Goal: Transaction & Acquisition: Book appointment/travel/reservation

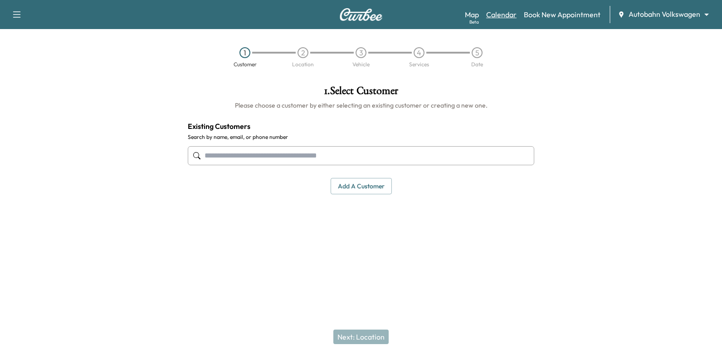
click at [504, 17] on link "Calendar" at bounding box center [502, 14] width 30 height 11
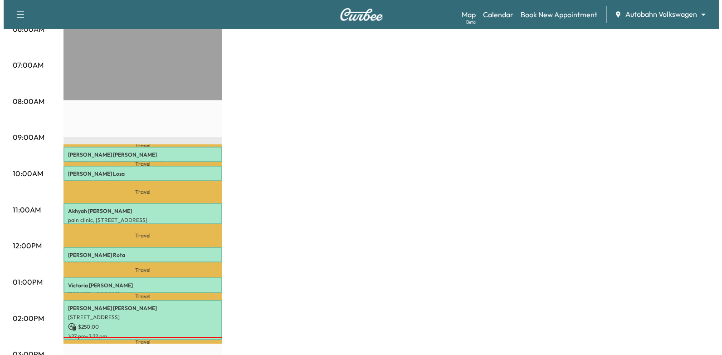
scroll to position [227, 0]
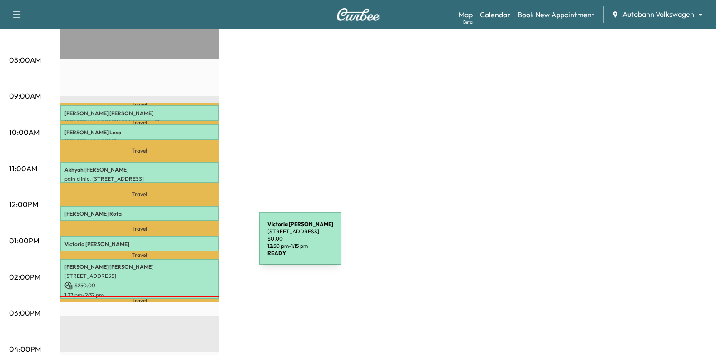
click at [191, 243] on p "[PERSON_NAME]" at bounding box center [139, 244] width 150 height 7
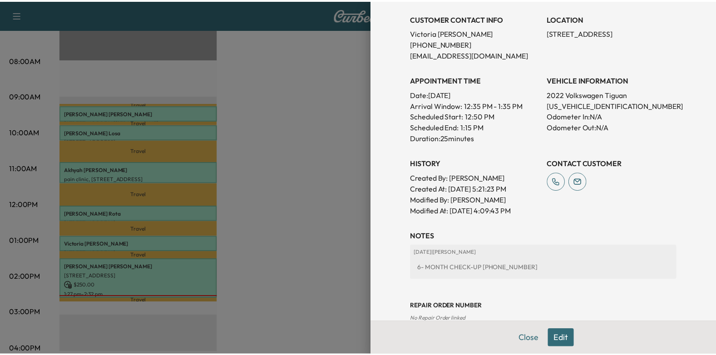
scroll to position [257, 0]
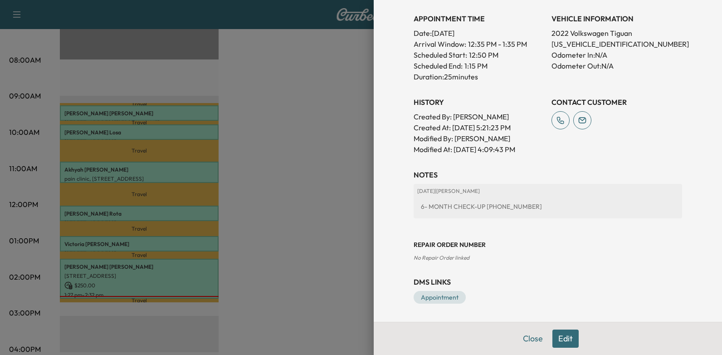
click at [339, 196] on div at bounding box center [361, 177] width 722 height 355
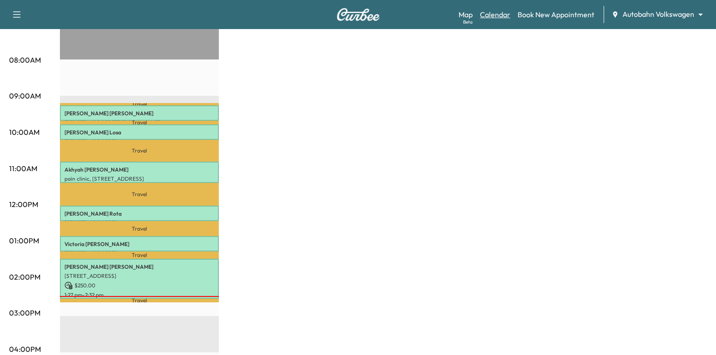
click at [500, 13] on link "Calendar" at bounding box center [495, 14] width 30 height 11
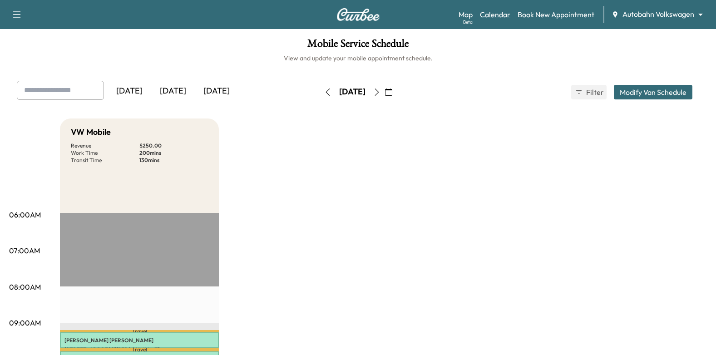
click at [508, 16] on link "Calendar" at bounding box center [495, 14] width 30 height 11
click at [462, 10] on link "Map Beta" at bounding box center [465, 14] width 14 height 11
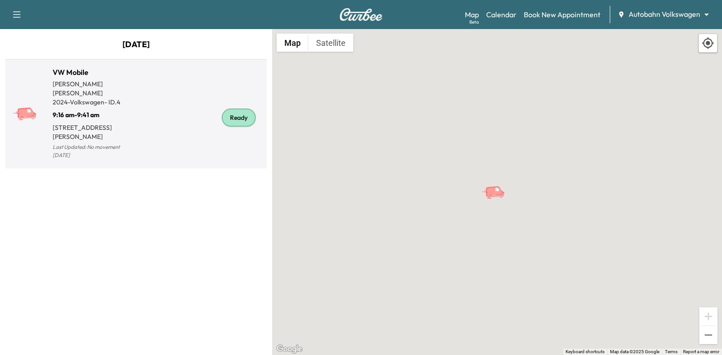
click at [152, 125] on div "Ready" at bounding box center [199, 117] width 127 height 87
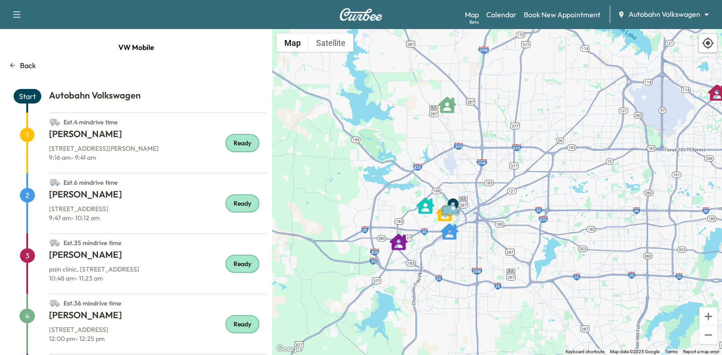
drag, startPoint x: 466, startPoint y: 241, endPoint x: 530, endPoint y: 219, distance: 67.6
click at [530, 219] on div "To activate drag with keyboard, press Alt + Enter. Once in keyboard drag state,…" at bounding box center [497, 192] width 450 height 326
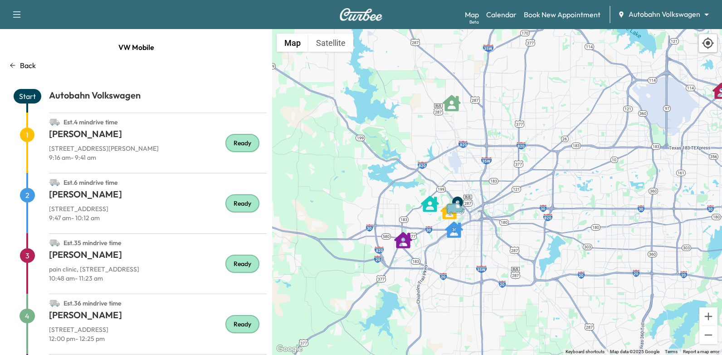
click at [452, 210] on icon "Van" at bounding box center [455, 207] width 19 height 11
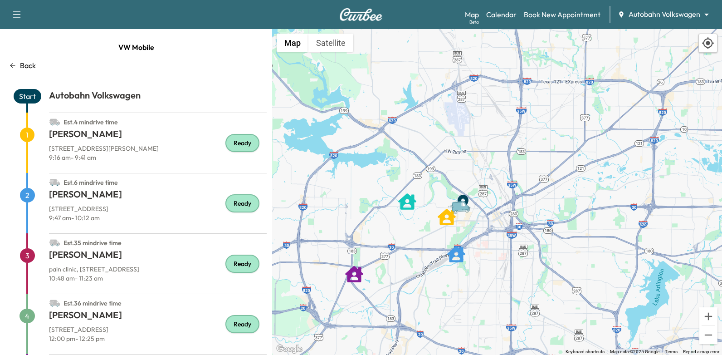
click at [452, 210] on icon "Van" at bounding box center [461, 206] width 19 height 11
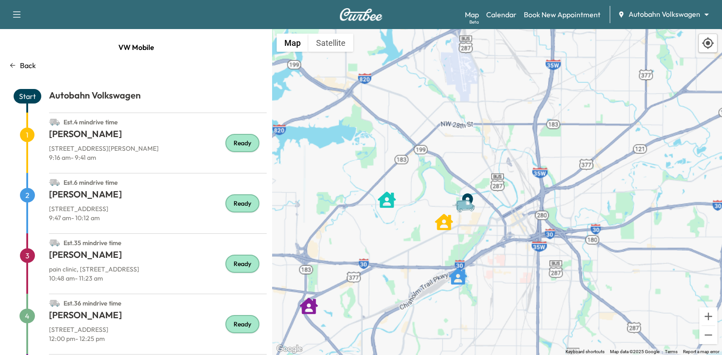
click at [452, 210] on div "To activate drag with keyboard, press Alt + Enter. Once in keyboard drag state,…" at bounding box center [497, 192] width 450 height 326
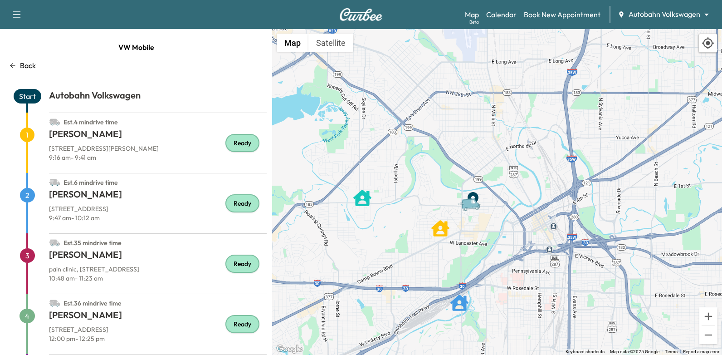
click at [452, 210] on div "To activate drag with keyboard, press Alt + Enter. Once in keyboard drag state,…" at bounding box center [497, 192] width 450 height 326
click at [437, 168] on div "To activate drag with keyboard, press Alt + Enter. Once in keyboard drag state,…" at bounding box center [497, 192] width 450 height 326
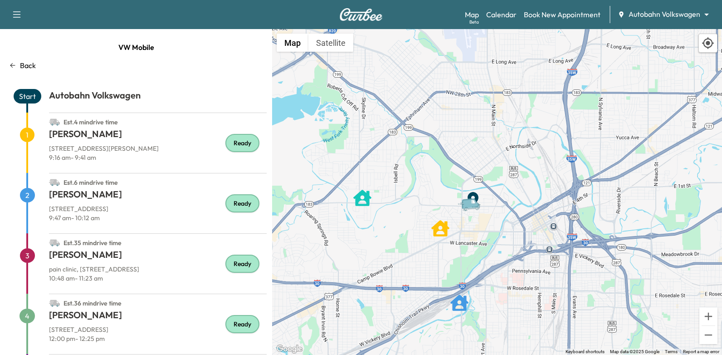
click at [437, 168] on div "To activate drag with keyboard, press Alt + Enter. Once in keyboard drag state,…" at bounding box center [497, 192] width 450 height 326
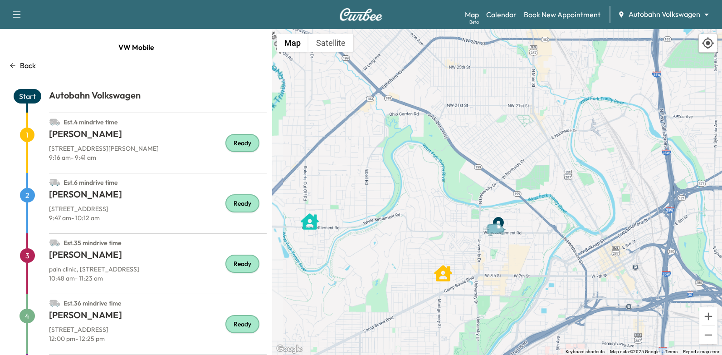
click at [437, 168] on div "To activate drag with keyboard, press Alt + Enter. Once in keyboard drag state,…" at bounding box center [497, 192] width 450 height 326
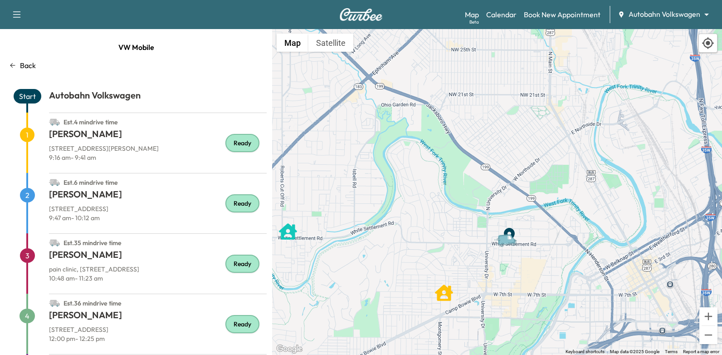
click at [437, 168] on div "To activate drag with keyboard, press Alt + Enter. Once in keyboard drag state,…" at bounding box center [497, 192] width 450 height 326
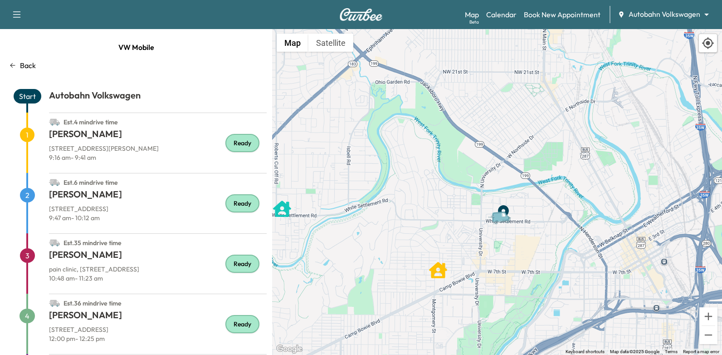
drag, startPoint x: 585, startPoint y: 260, endPoint x: 577, endPoint y: 223, distance: 37.7
click at [577, 223] on div "To activate drag with keyboard, press Alt + Enter. Once in keyboard drag state,…" at bounding box center [497, 192] width 450 height 326
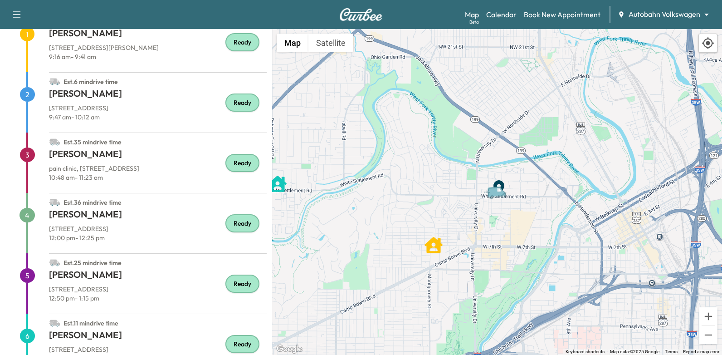
scroll to position [167, 0]
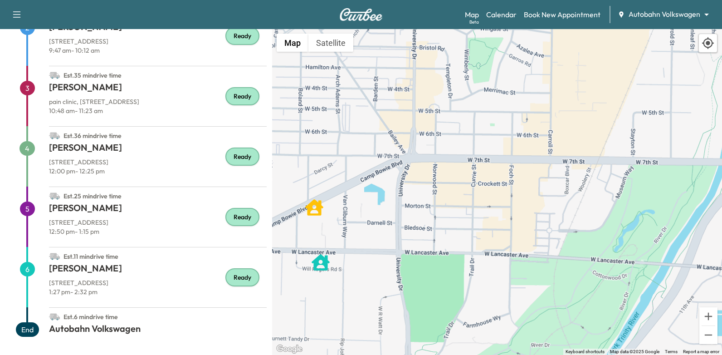
drag, startPoint x: 378, startPoint y: 158, endPoint x: 498, endPoint y: 358, distance: 232.5
click at [498, 354] on html "Support Log Out Map Beta Calendar Book New Appointment Autobahn Volkswagen ****…" at bounding box center [361, 177] width 722 height 355
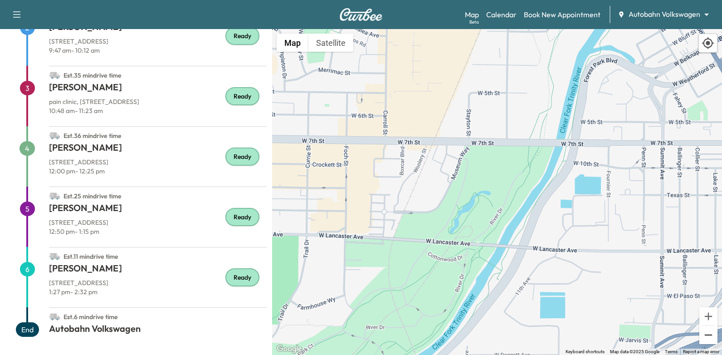
click at [708, 335] on button "Zoom out" at bounding box center [709, 335] width 18 height 18
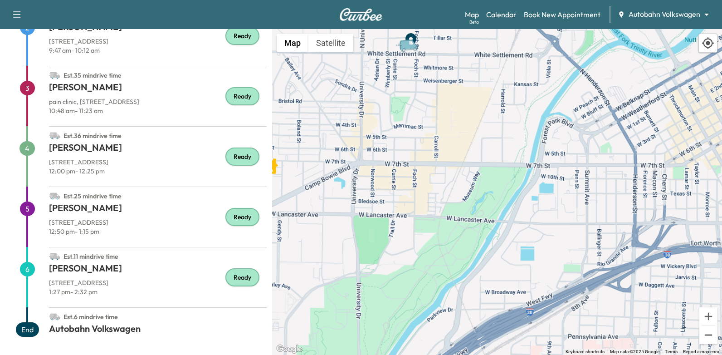
click at [708, 335] on button "Zoom out" at bounding box center [709, 335] width 18 height 18
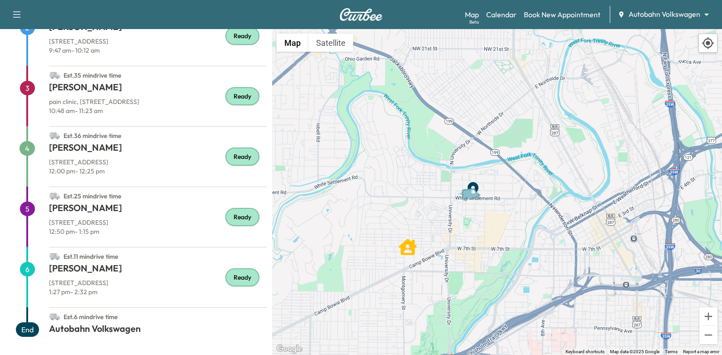
drag, startPoint x: 408, startPoint y: 180, endPoint x: 422, endPoint y: 250, distance: 71.3
click at [423, 252] on div "To activate drag with keyboard, press Alt + Enter. Once in keyboard drag state,…" at bounding box center [497, 192] width 450 height 326
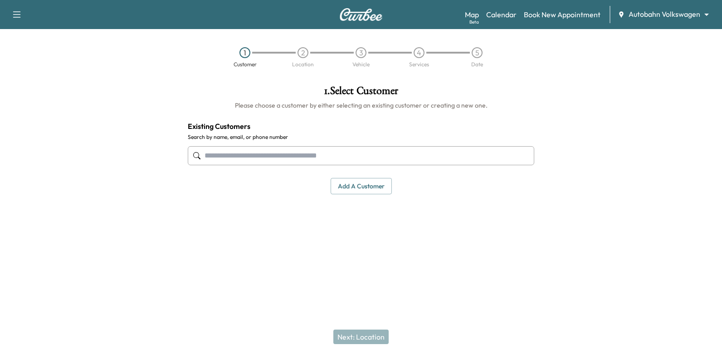
click at [659, 19] on body "Support Log Out Map Beta Calendar Book New Appointment Autobahn Volkswagen ****…" at bounding box center [361, 177] width 722 height 355
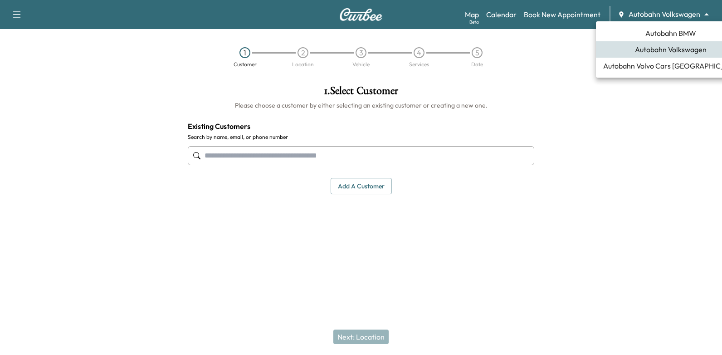
click at [664, 35] on span "Autobahn BMW" at bounding box center [671, 33] width 51 height 11
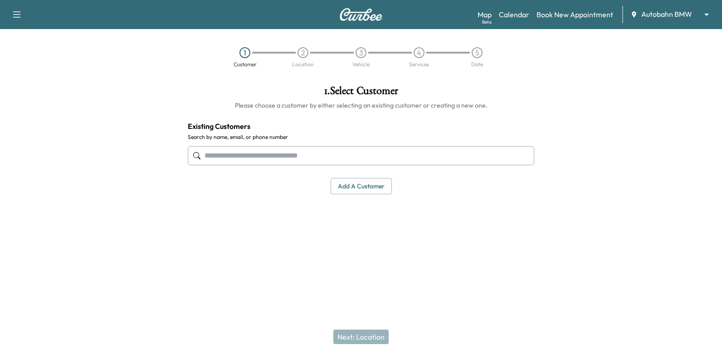
click at [508, 154] on input "text" at bounding box center [361, 155] width 347 height 19
type input "**********"
click at [416, 244] on div "1 . Select Customer Please choose a customer by either selecting an existing cu…" at bounding box center [361, 166] width 361 height 177
click at [374, 184] on button "Add a customer" at bounding box center [361, 186] width 61 height 17
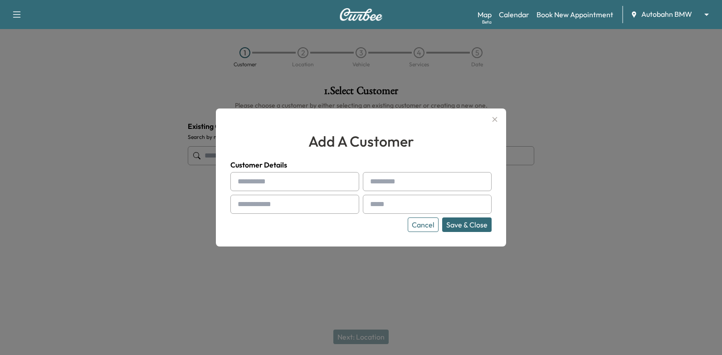
click at [323, 179] on input "text" at bounding box center [295, 181] width 129 height 19
click at [299, 180] on input "text" at bounding box center [295, 181] width 129 height 19
paste input "*******"
type input "*******"
click at [384, 180] on input "text" at bounding box center [427, 181] width 129 height 19
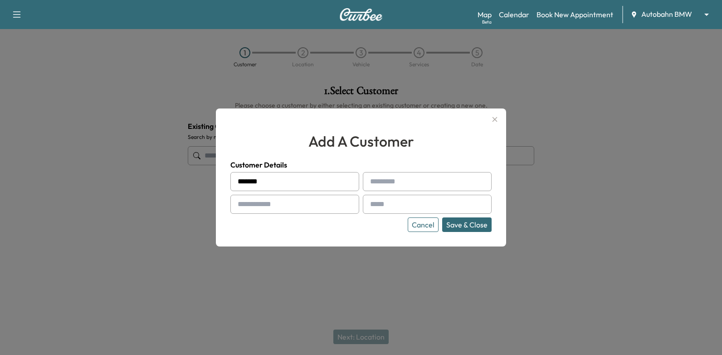
click at [386, 180] on input "text" at bounding box center [427, 181] width 129 height 19
paste input "*******"
type input "*******"
click at [412, 201] on input "text" at bounding box center [427, 204] width 129 height 19
paste input "**********"
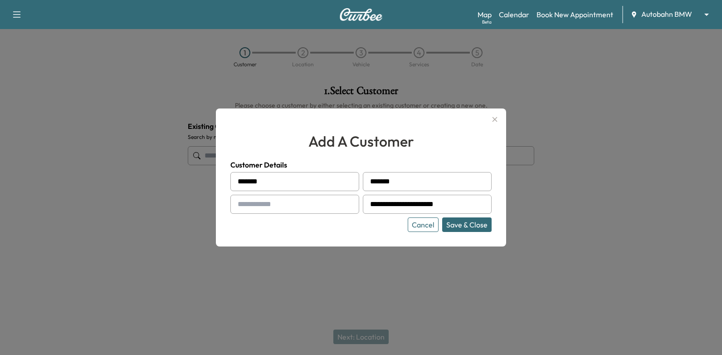
type input "**********"
click at [299, 204] on input "text" at bounding box center [295, 204] width 129 height 19
type input "**********"
click at [483, 224] on button "Save & Close" at bounding box center [466, 224] width 49 height 15
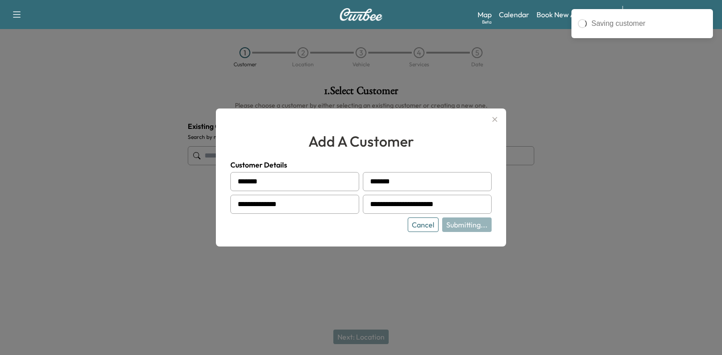
type input "**********"
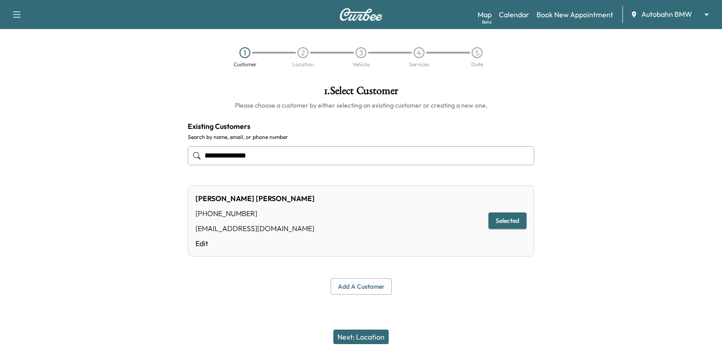
click at [359, 342] on button "Next: Location" at bounding box center [361, 336] width 55 height 15
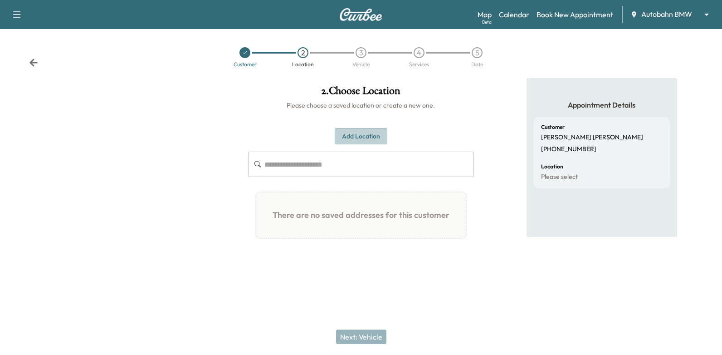
click at [361, 138] on button "Add Location" at bounding box center [361, 136] width 53 height 17
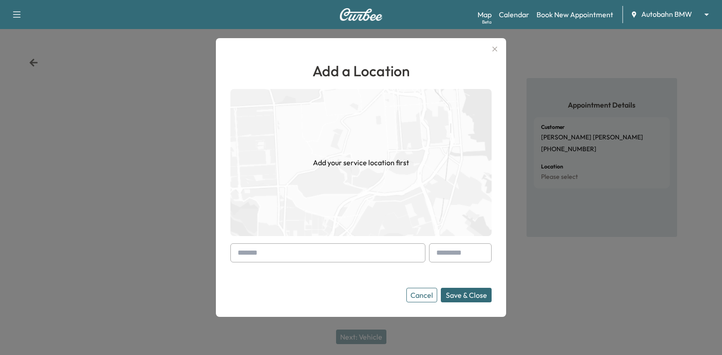
click at [332, 248] on input "text" at bounding box center [328, 252] width 195 height 19
paste input "**********"
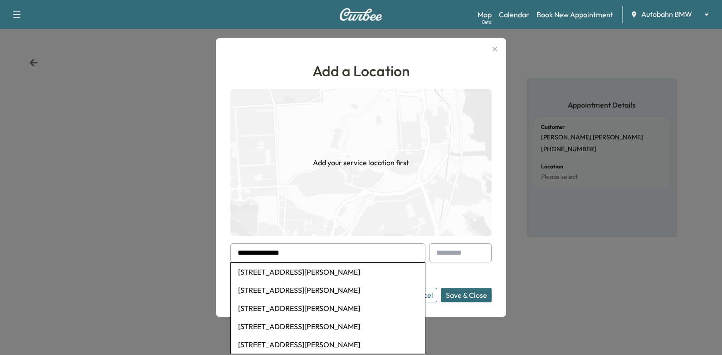
click at [339, 275] on li "1240 Tidwell Rd, Weatherford, TX, USA" at bounding box center [328, 272] width 194 height 18
type input "**********"
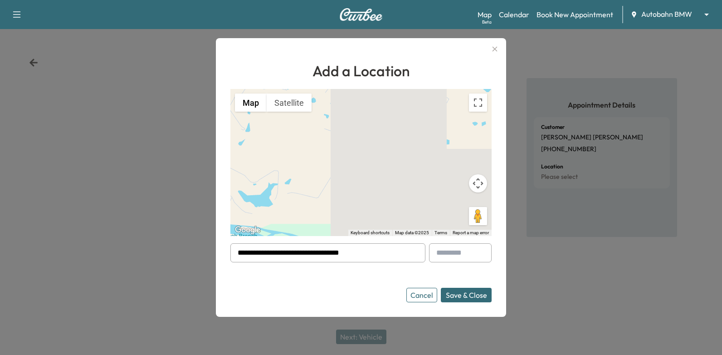
click at [478, 293] on button "Save & Close" at bounding box center [466, 295] width 51 height 15
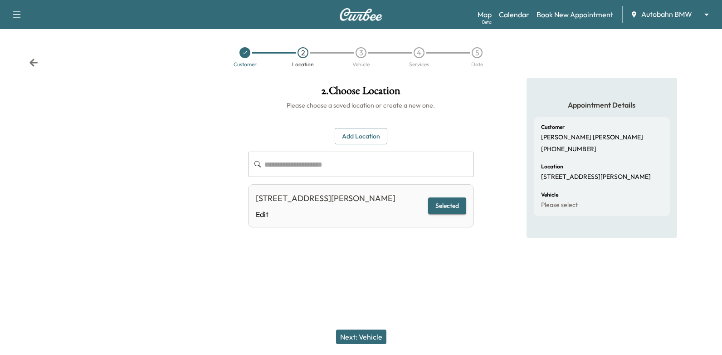
click at [360, 336] on button "Next: Vehicle" at bounding box center [361, 336] width 50 height 15
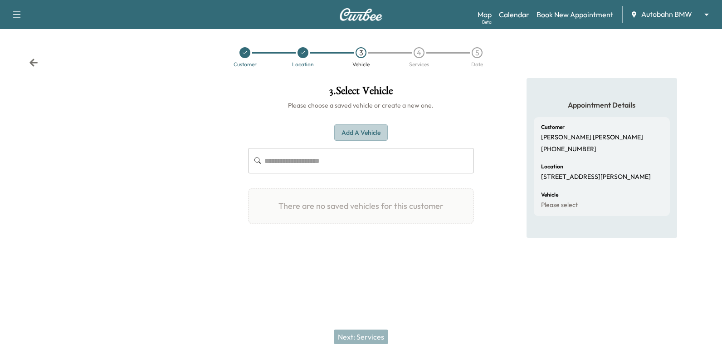
click at [361, 124] on button "Add a Vehicle" at bounding box center [361, 132] width 54 height 17
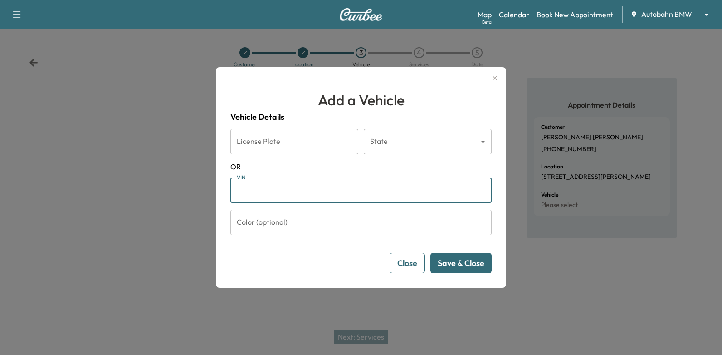
paste input "**********"
type input "**********"
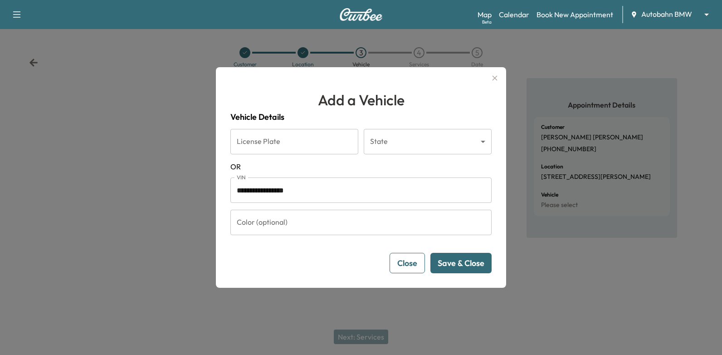
click at [482, 262] on button "Save & Close" at bounding box center [461, 263] width 61 height 20
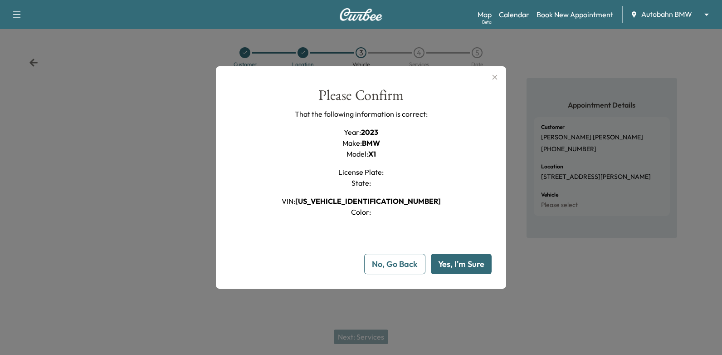
click at [482, 262] on button "Yes, I'm Sure" at bounding box center [461, 264] width 61 height 20
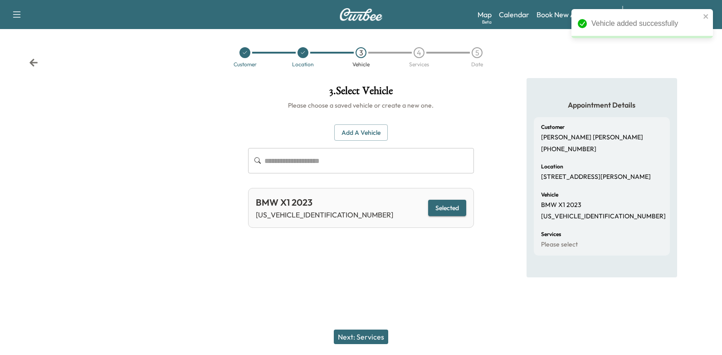
click at [371, 334] on button "Next: Services" at bounding box center [361, 336] width 54 height 15
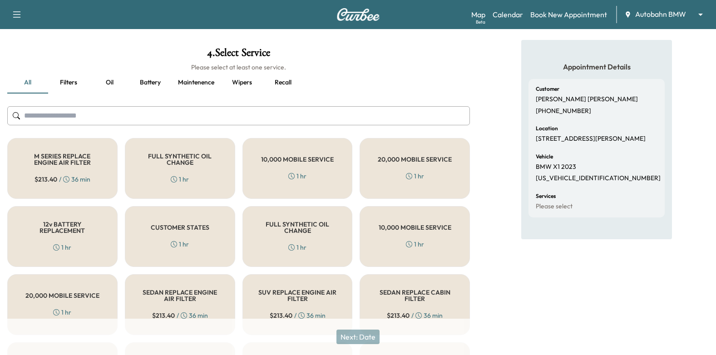
scroll to position [91, 0]
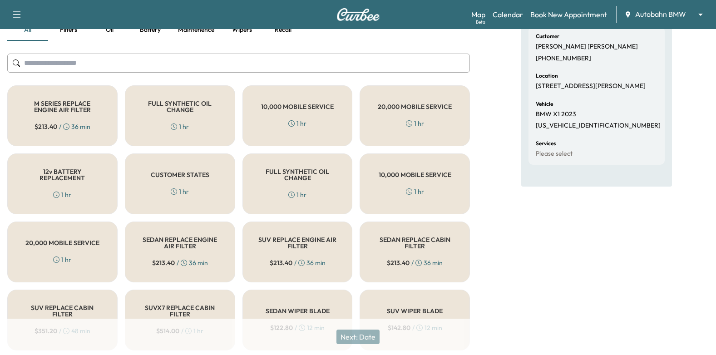
click at [198, 113] on div "FULL SYNTHETIC OIL CHANGE 1 hr" at bounding box center [180, 115] width 110 height 61
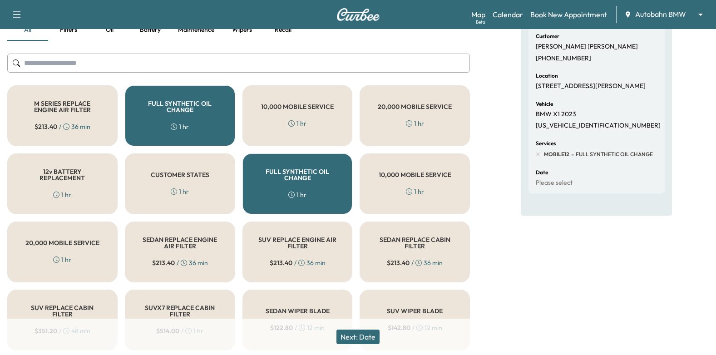
click at [360, 336] on button "Next: Date" at bounding box center [357, 336] width 43 height 15
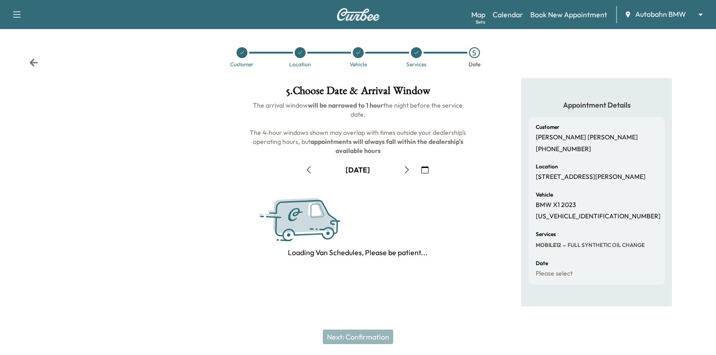
scroll to position [0, 0]
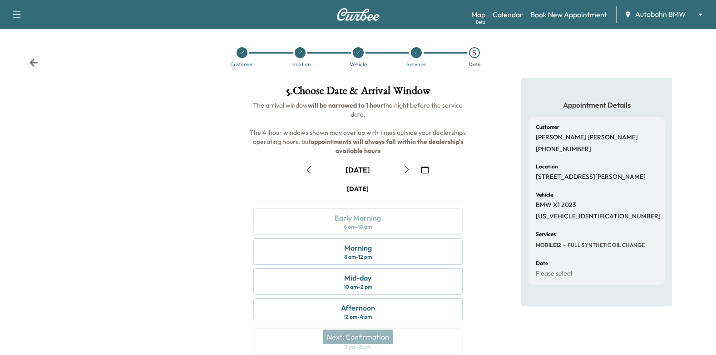
click at [423, 169] on icon "button" at bounding box center [424, 169] width 7 height 7
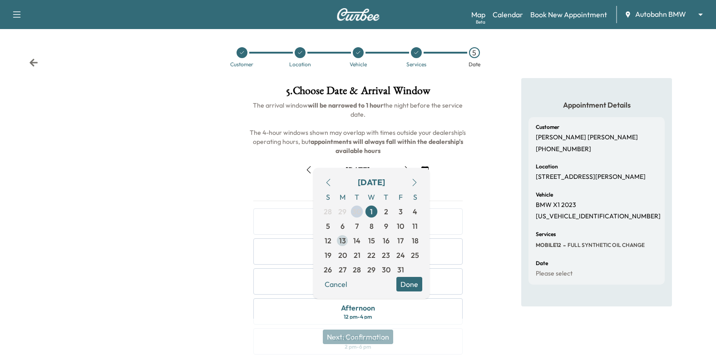
click at [346, 241] on span "13" at bounding box center [342, 240] width 15 height 15
click at [410, 280] on button "Done" at bounding box center [409, 284] width 26 height 15
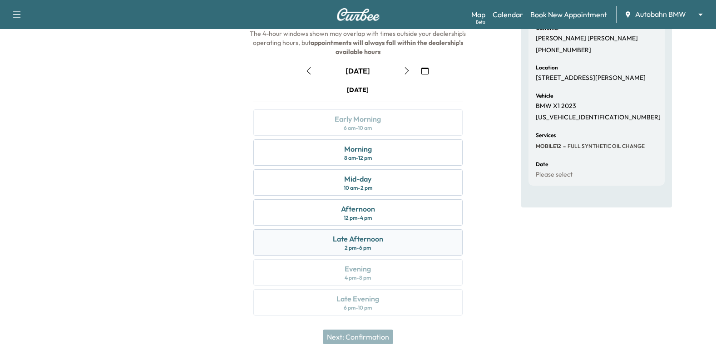
scroll to position [99, 0]
click at [419, 240] on div "Late Afternoon 2 pm - 6 pm" at bounding box center [358, 242] width 210 height 26
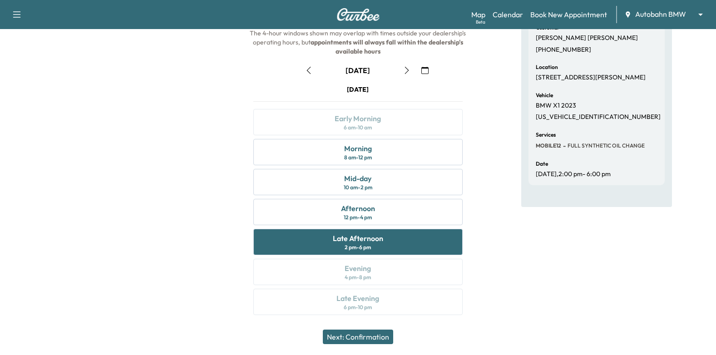
click at [388, 343] on button "Next: Confirmation" at bounding box center [358, 336] width 70 height 15
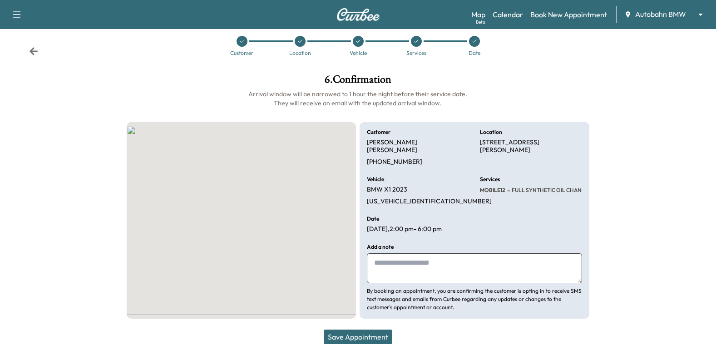
scroll to position [3, 0]
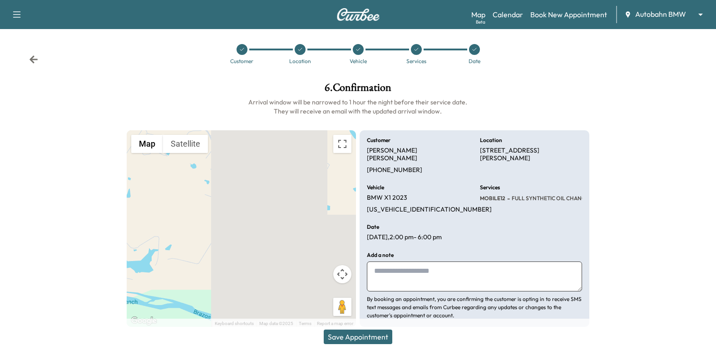
click at [448, 262] on textarea at bounding box center [474, 276] width 215 height 30
type textarea "**********"
click at [374, 335] on button "Save Appointment" at bounding box center [358, 336] width 69 height 15
click at [477, 48] on div at bounding box center [474, 49] width 11 height 11
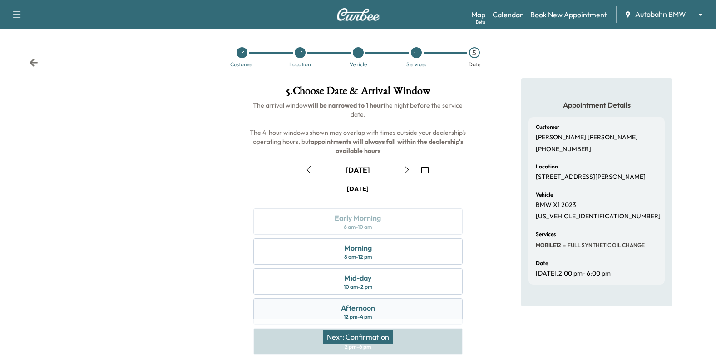
click at [379, 305] on div "Afternoon 12 pm - 4 pm" at bounding box center [358, 311] width 210 height 26
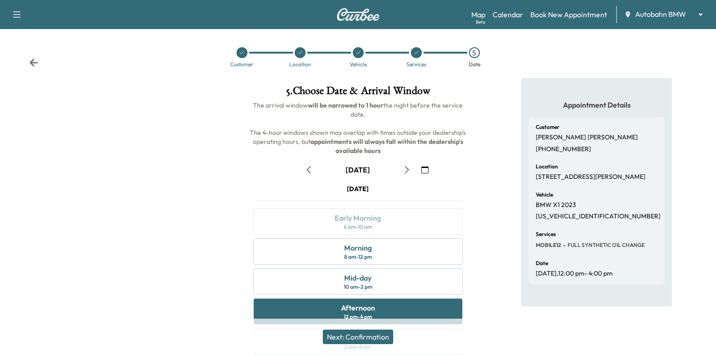
click at [378, 332] on button "Next: Confirmation" at bounding box center [358, 336] width 70 height 15
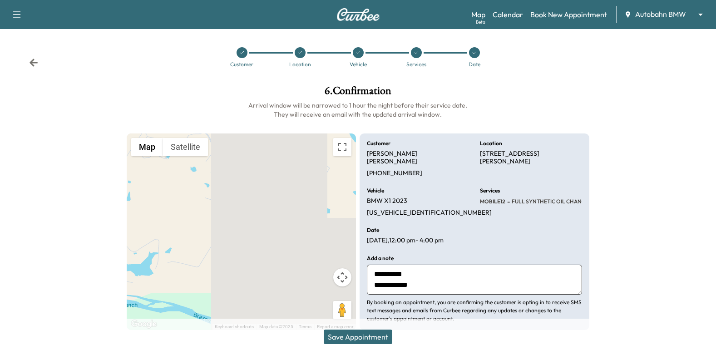
click at [381, 328] on div "Save Appointment" at bounding box center [358, 337] width 716 height 36
click at [381, 339] on button "Save Appointment" at bounding box center [358, 336] width 69 height 15
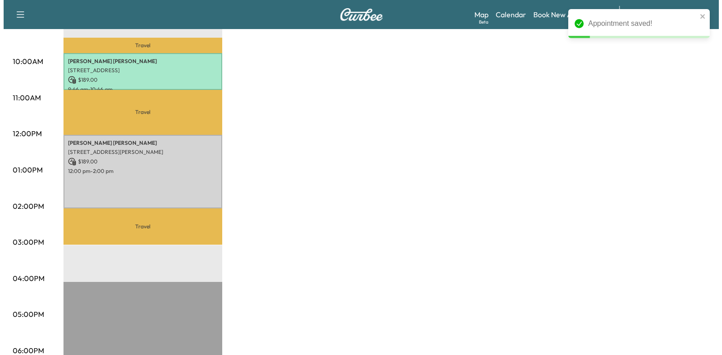
scroll to position [363, 0]
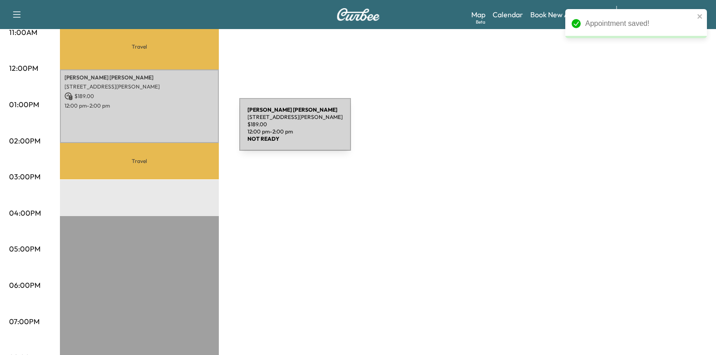
click at [171, 130] on div "Shannon Gleaton 1240 Tidwell Rd, Weatherford, TX 76087, USA $ 189.00 12:00 pm -…" at bounding box center [139, 106] width 159 height 74
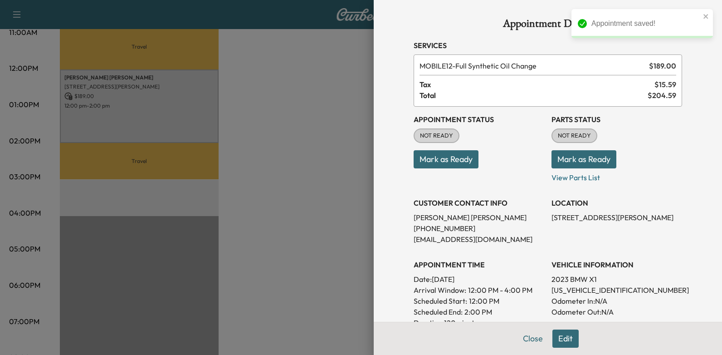
click at [443, 157] on button "Mark as Ready" at bounding box center [446, 159] width 65 height 18
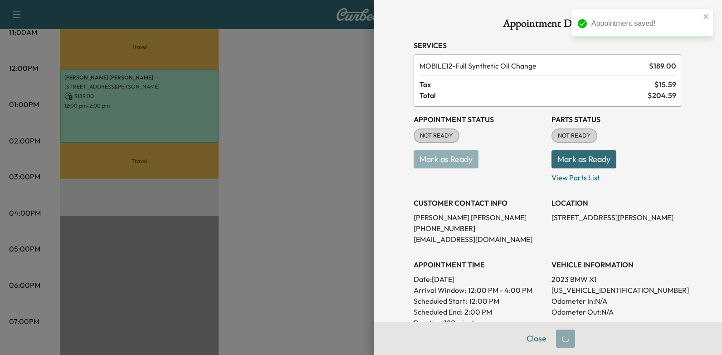
scroll to position [45, 0]
